Goal: Information Seeking & Learning: Check status

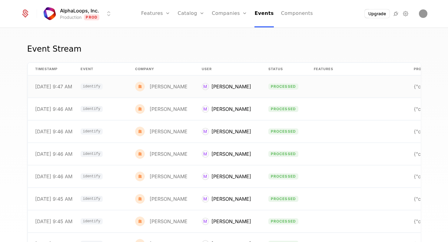
click at [416, 88] on div "{"company":{"keys":{"id":"515876a7-eab8-40f7-abd2-" at bounding box center [437, 86] width 46 height 5
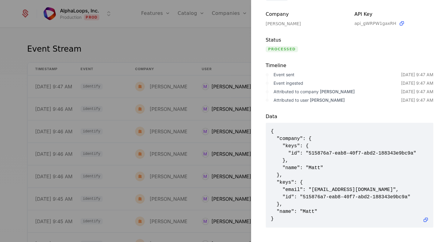
click at [203, 50] on div at bounding box center [224, 121] width 448 height 242
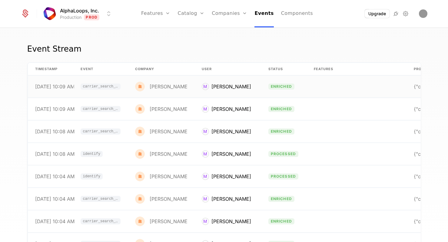
click at [237, 91] on td "M [PERSON_NAME]" at bounding box center [228, 87] width 67 height 22
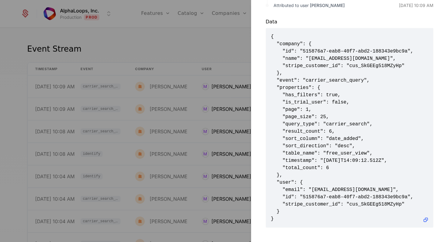
click at [195, 96] on div at bounding box center [224, 121] width 448 height 242
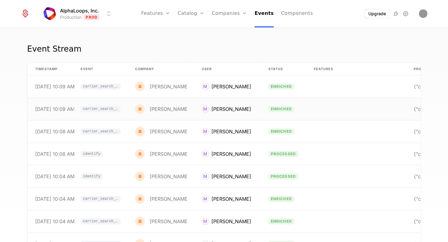
click at [188, 108] on td "[PERSON_NAME]" at bounding box center [161, 109] width 67 height 22
click at [258, 52] on div "Event Stream" at bounding box center [224, 52] width 394 height 19
click at [228, 79] on td "M Matt" at bounding box center [228, 87] width 67 height 22
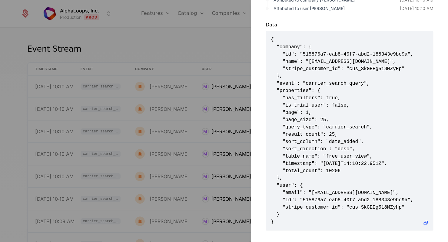
scroll to position [153, 0]
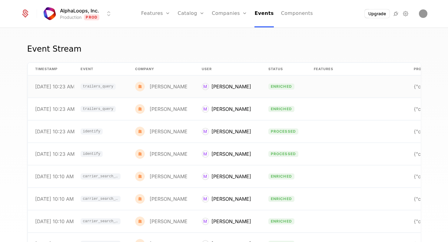
click at [224, 90] on td "M Matt" at bounding box center [228, 87] width 67 height 22
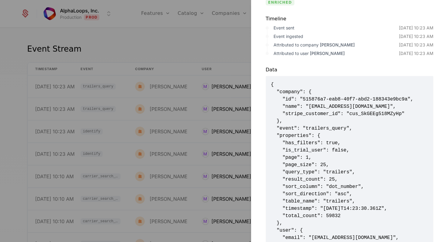
scroll to position [1, 0]
